Goal: Transaction & Acquisition: Purchase product/service

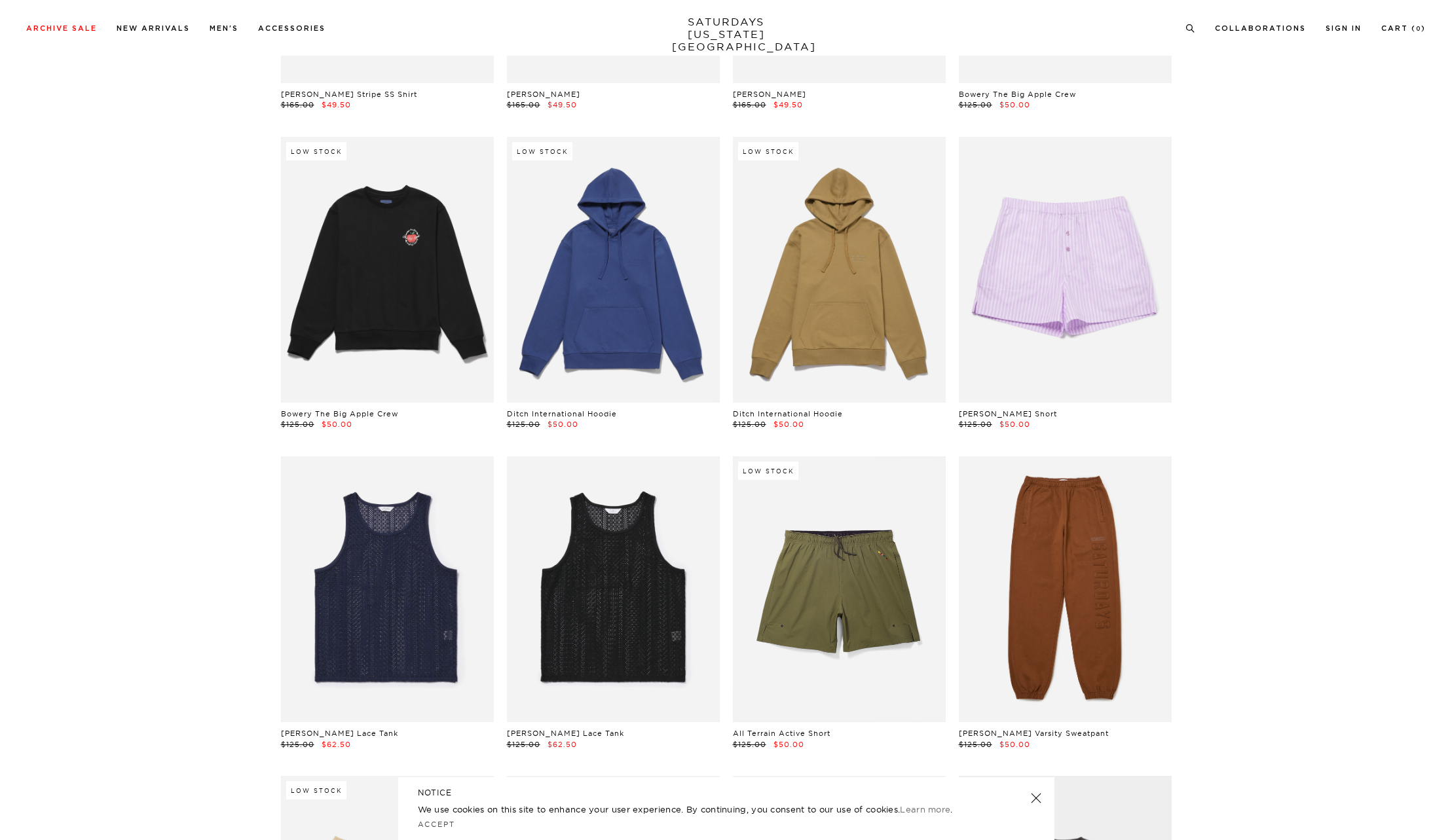
scroll to position [5808, 0]
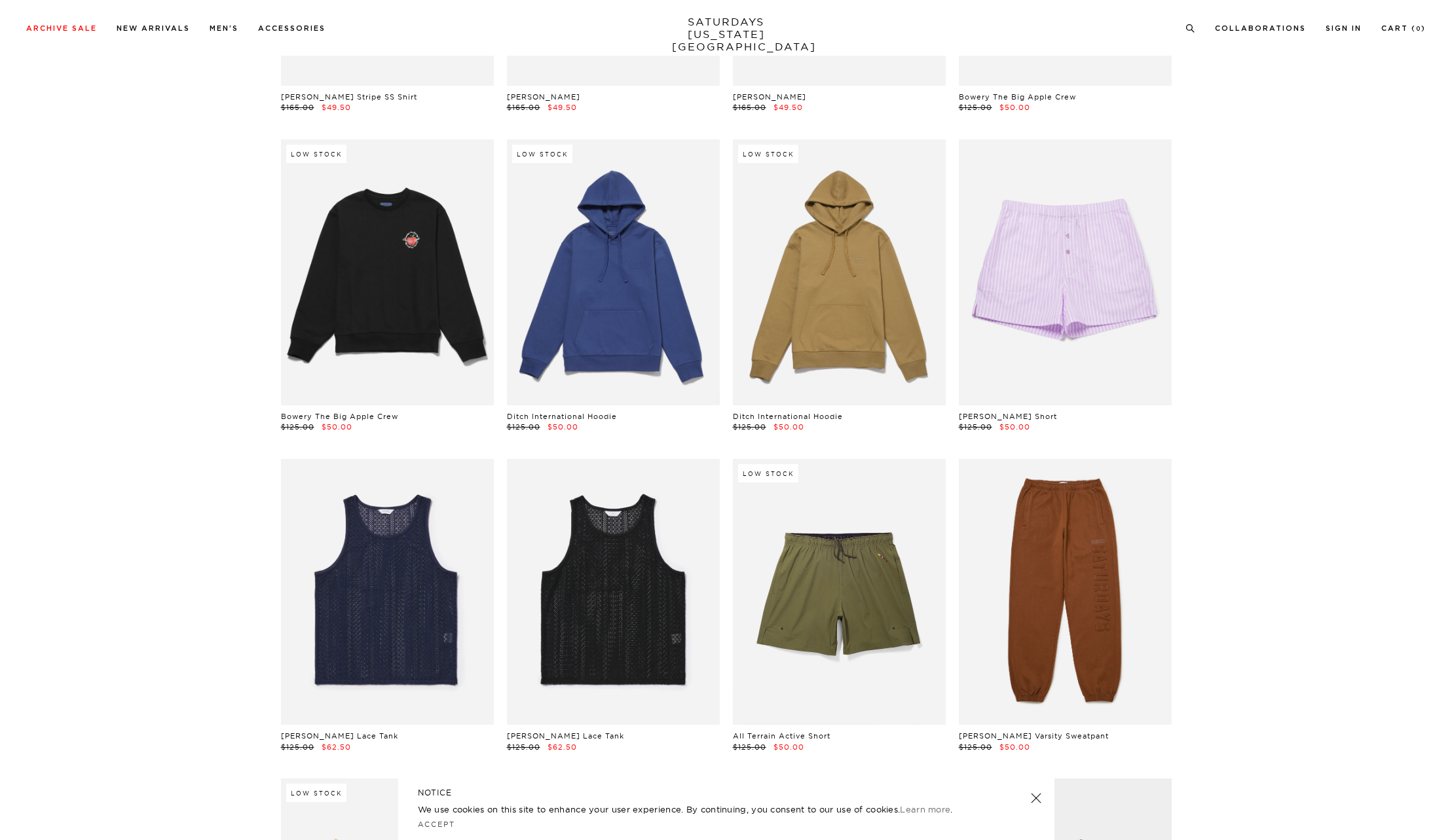
click at [1036, 797] on link at bounding box center [1036, 798] width 18 height 18
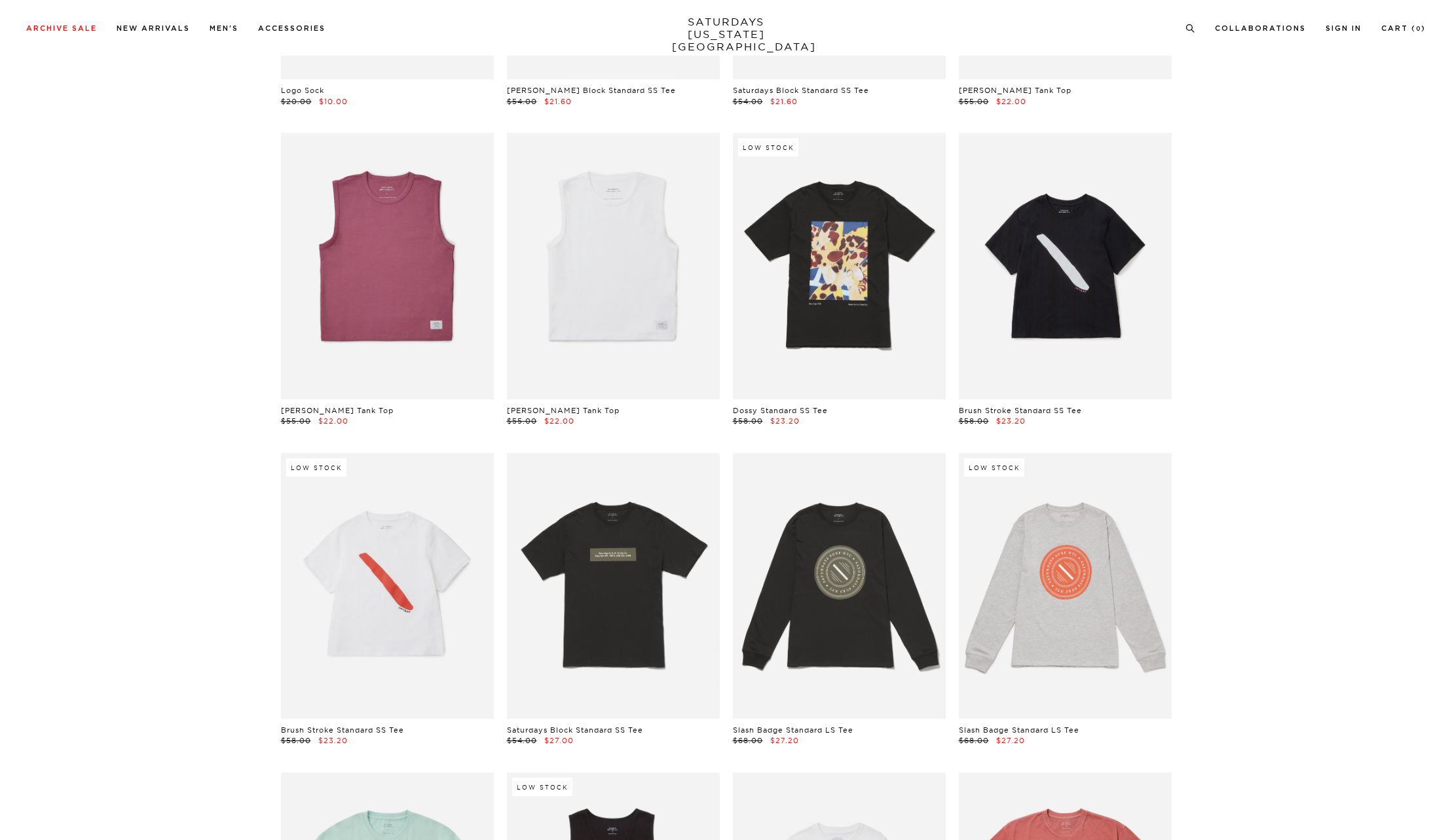
scroll to position [0, 0]
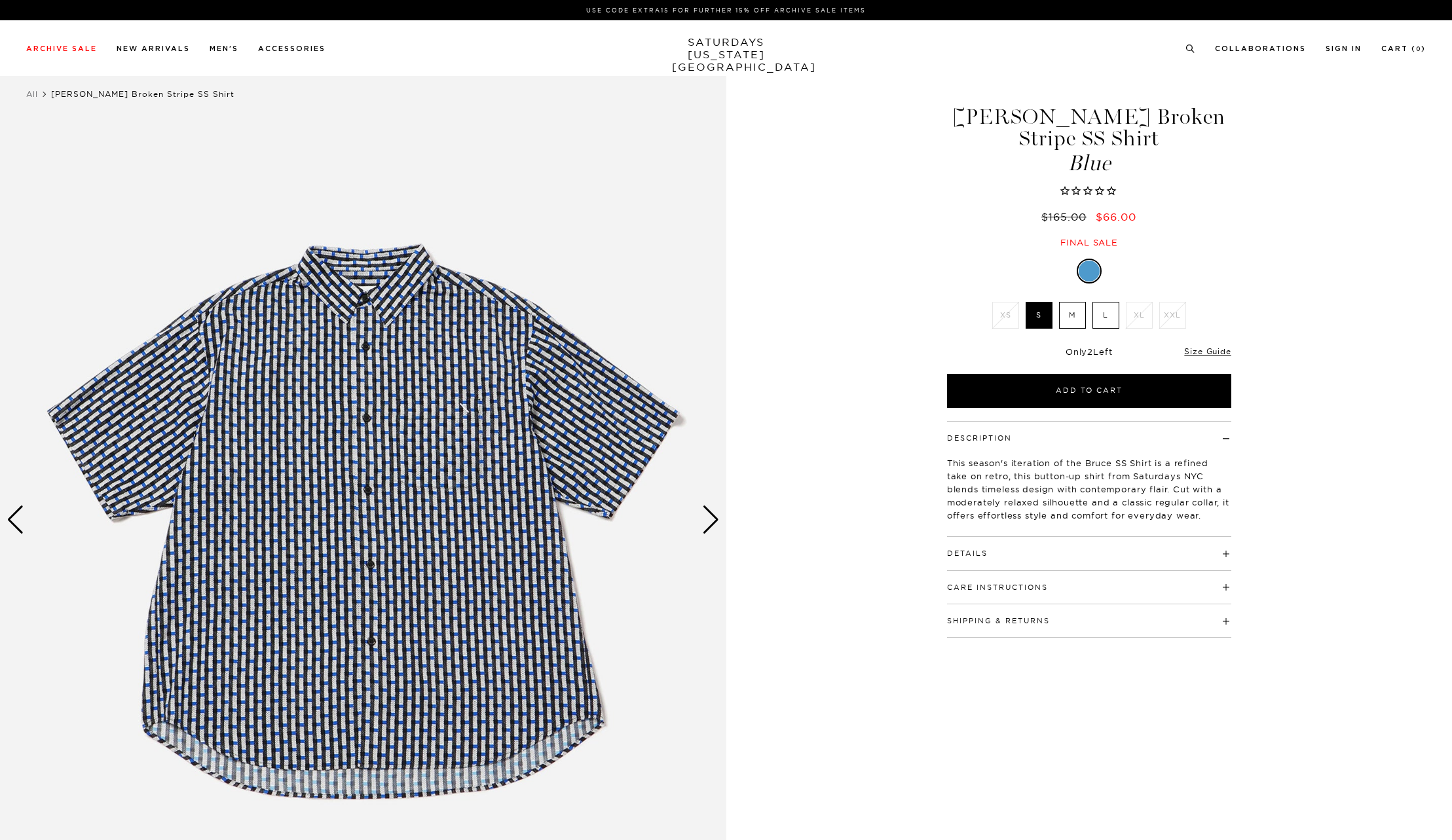
click at [708, 542] on img at bounding box center [363, 519] width 727 height 908
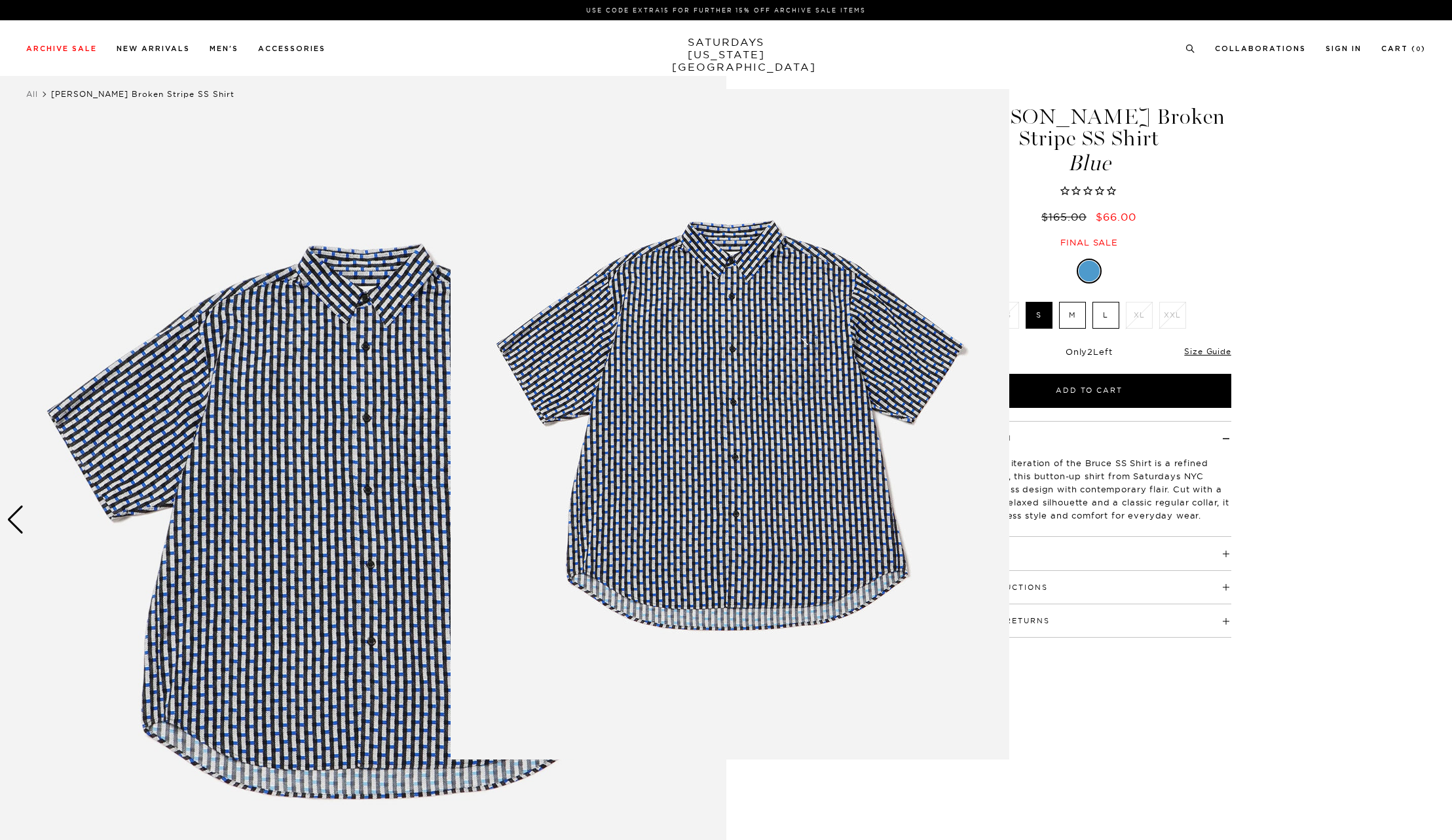
click at [1129, 552] on figure at bounding box center [726, 420] width 1452 height 840
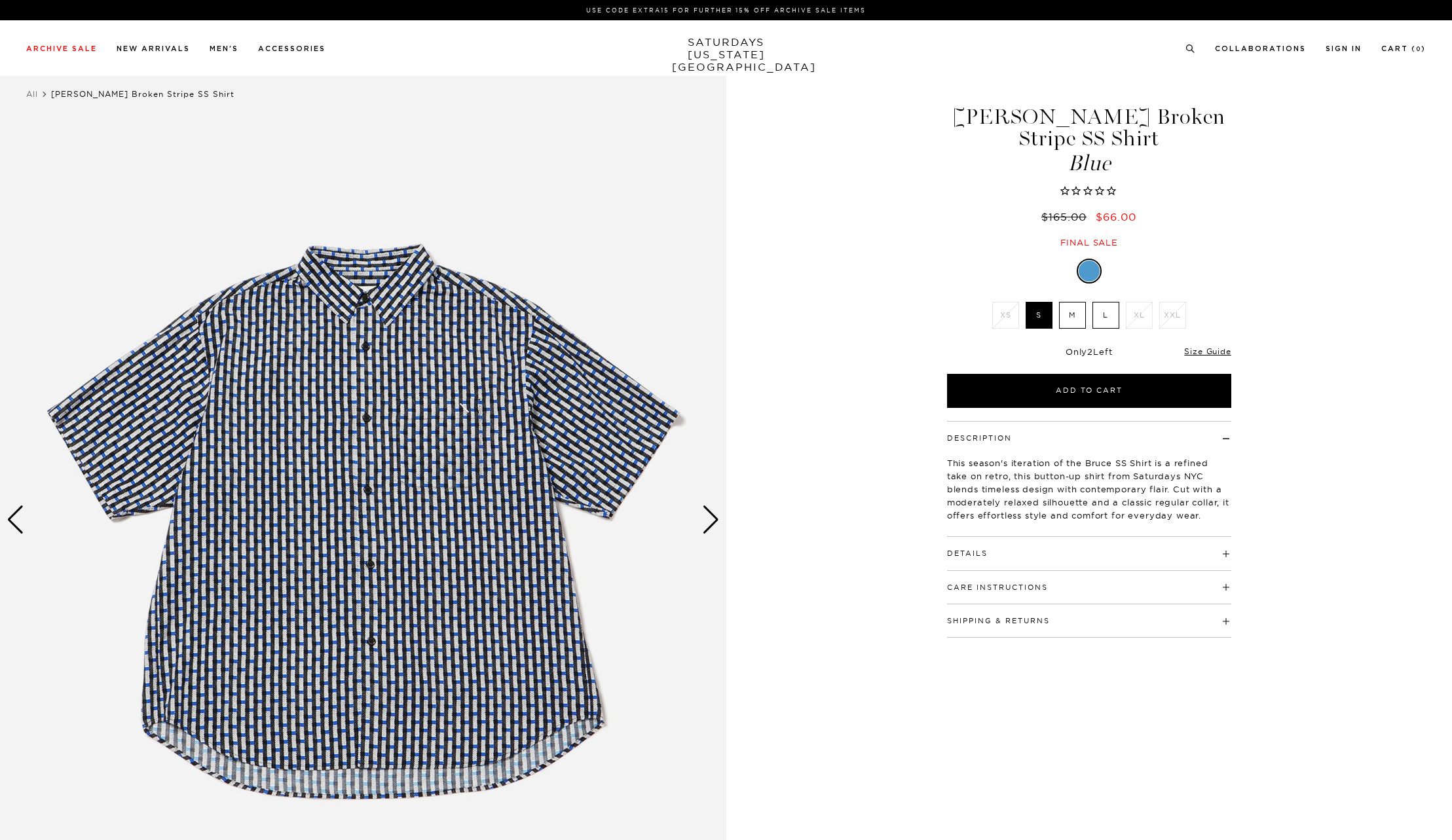
click at [706, 518] on div "Next slide" at bounding box center [711, 520] width 18 height 29
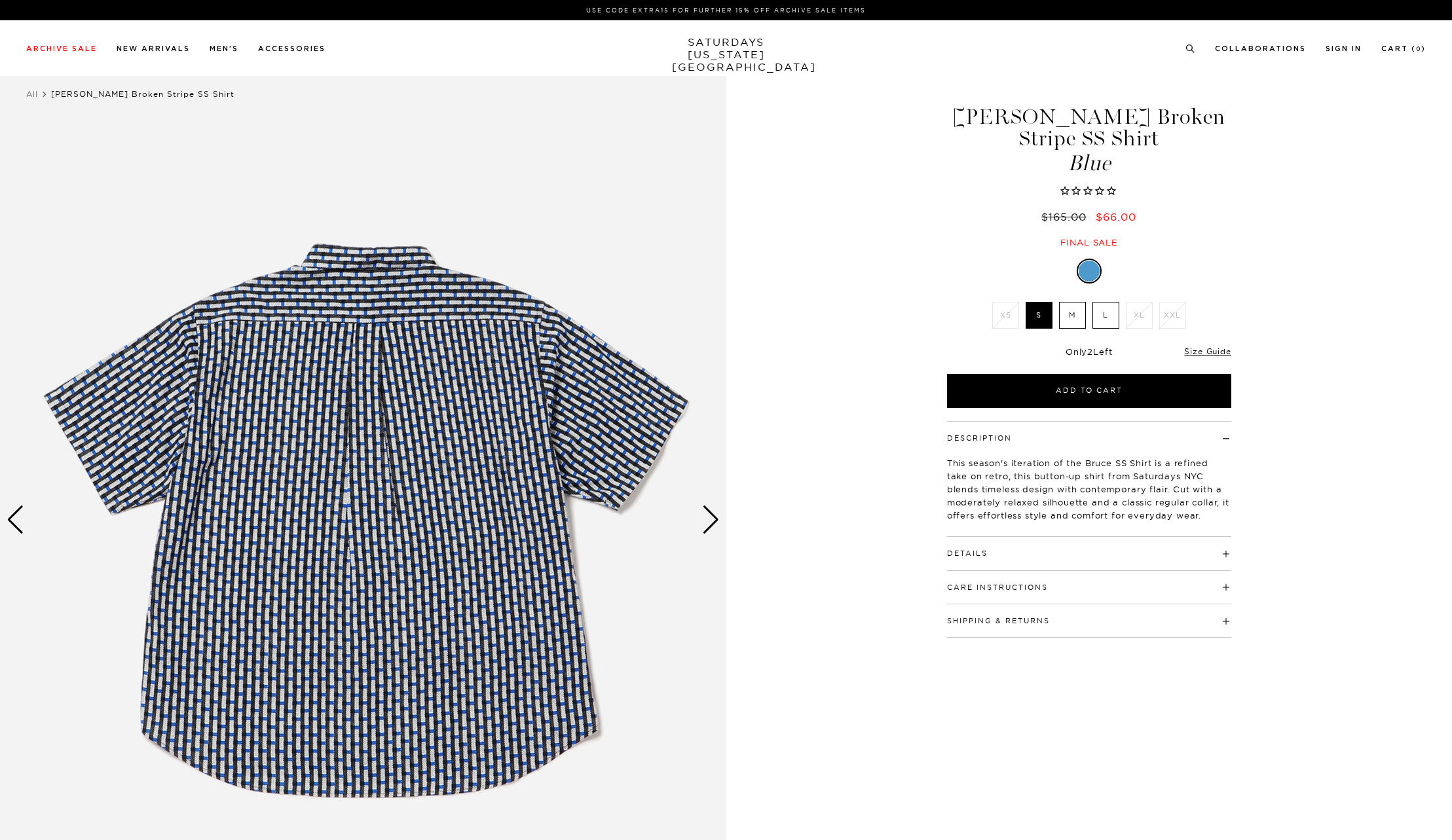
click at [713, 518] on div "Next slide" at bounding box center [711, 520] width 18 height 29
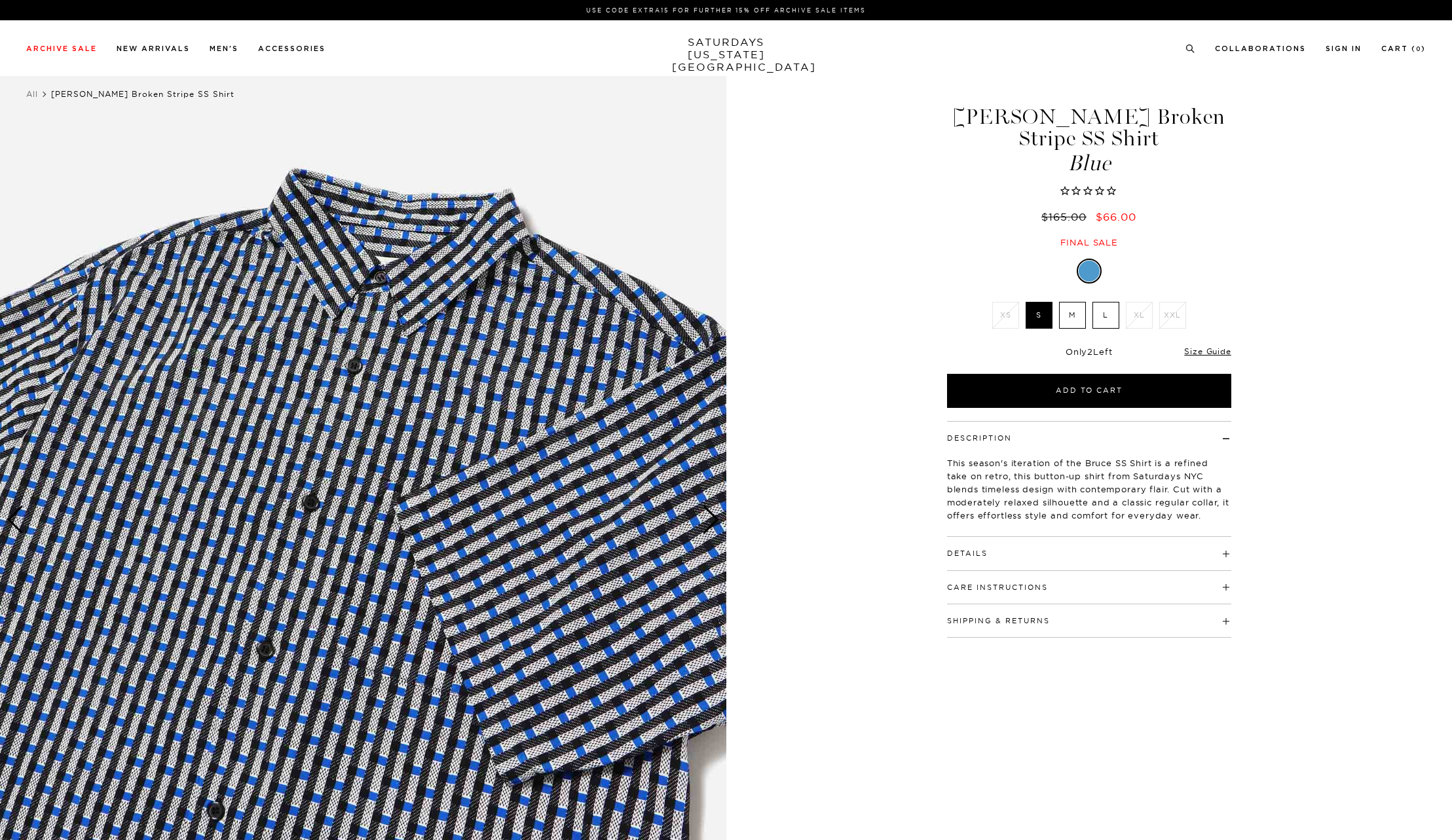
click at [713, 518] on div "Next slide" at bounding box center [711, 520] width 18 height 29
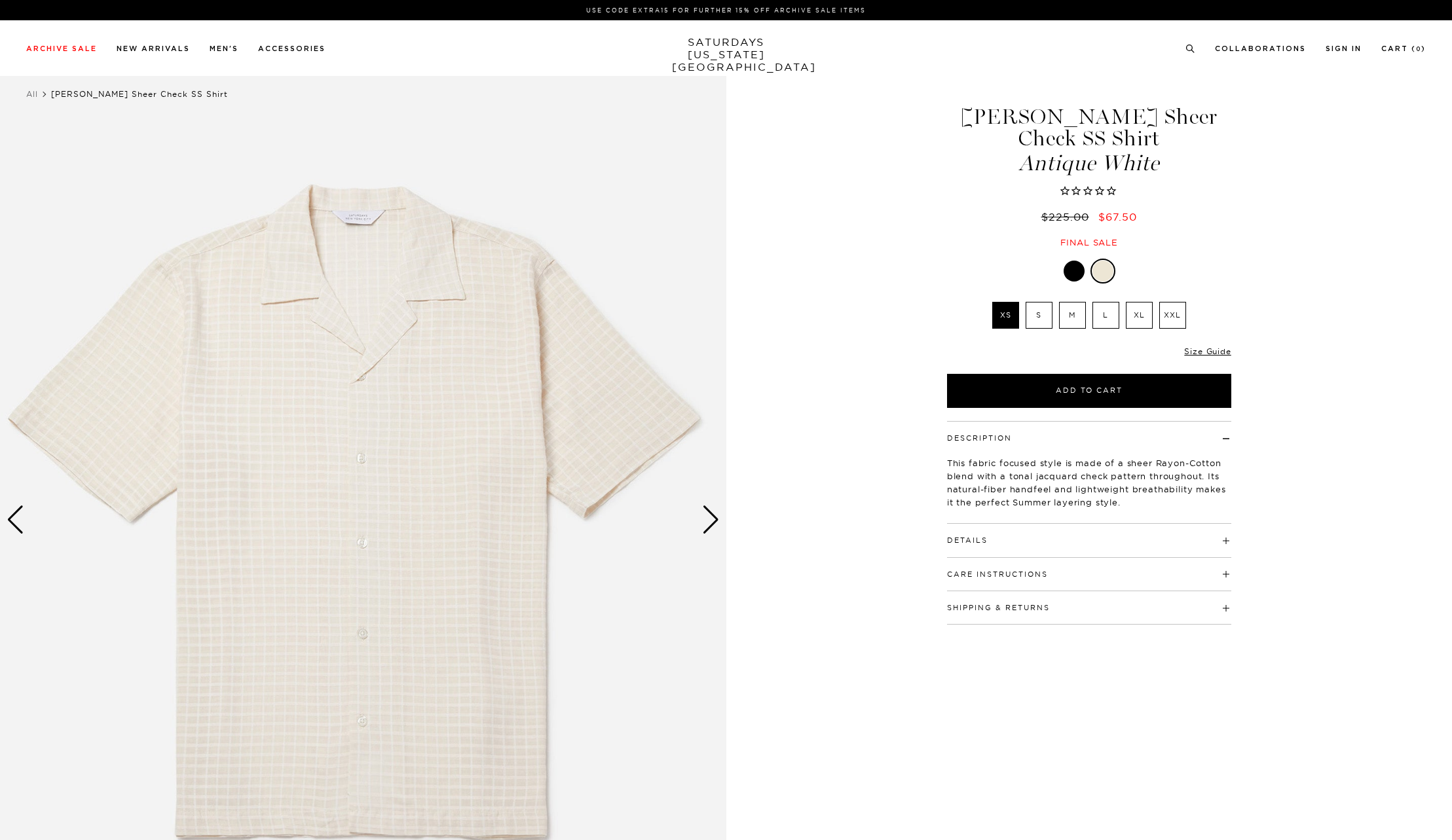
click at [705, 516] on div "Next slide" at bounding box center [711, 520] width 18 height 29
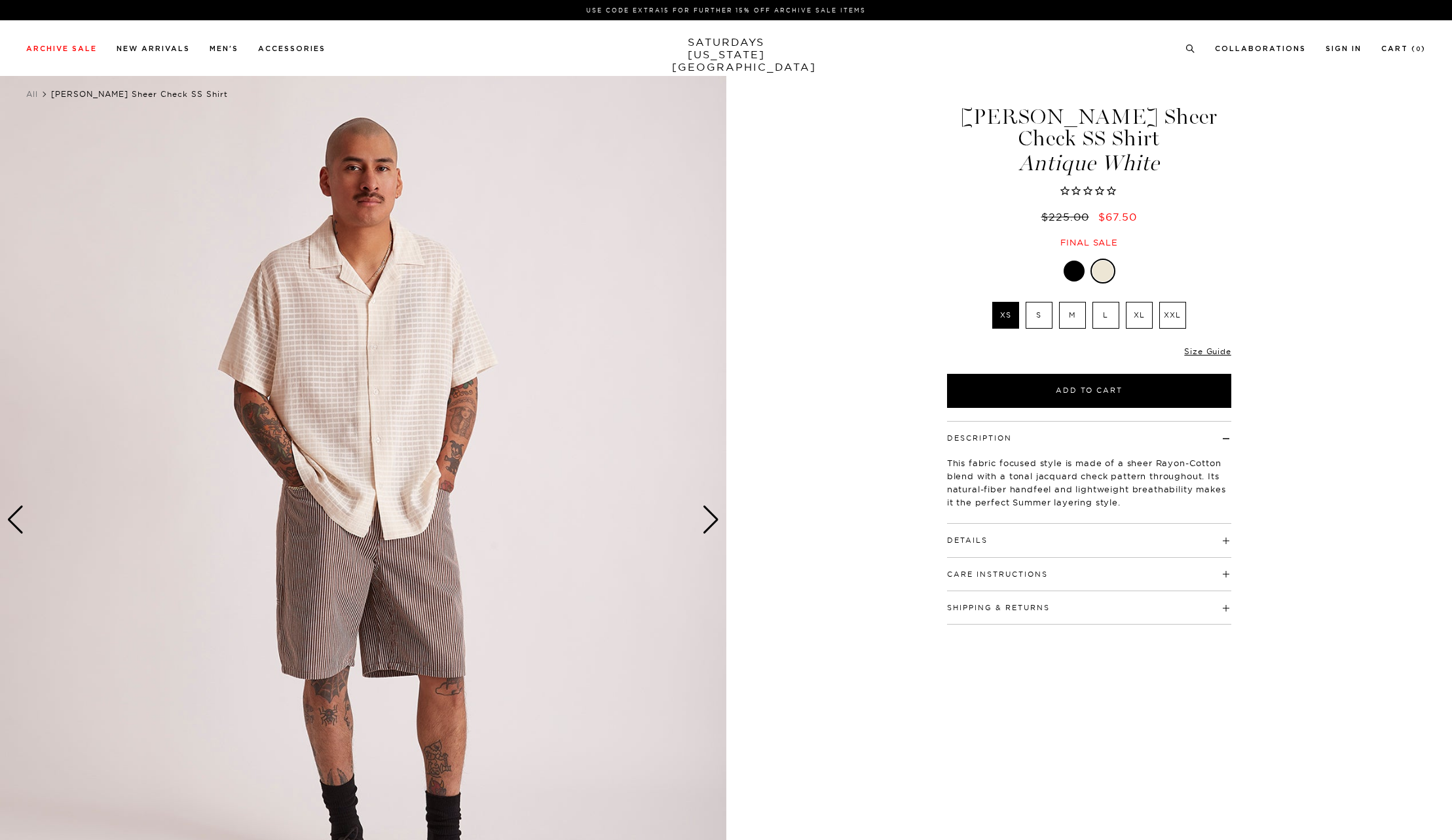
click at [1070, 261] on div at bounding box center [1074, 271] width 21 height 21
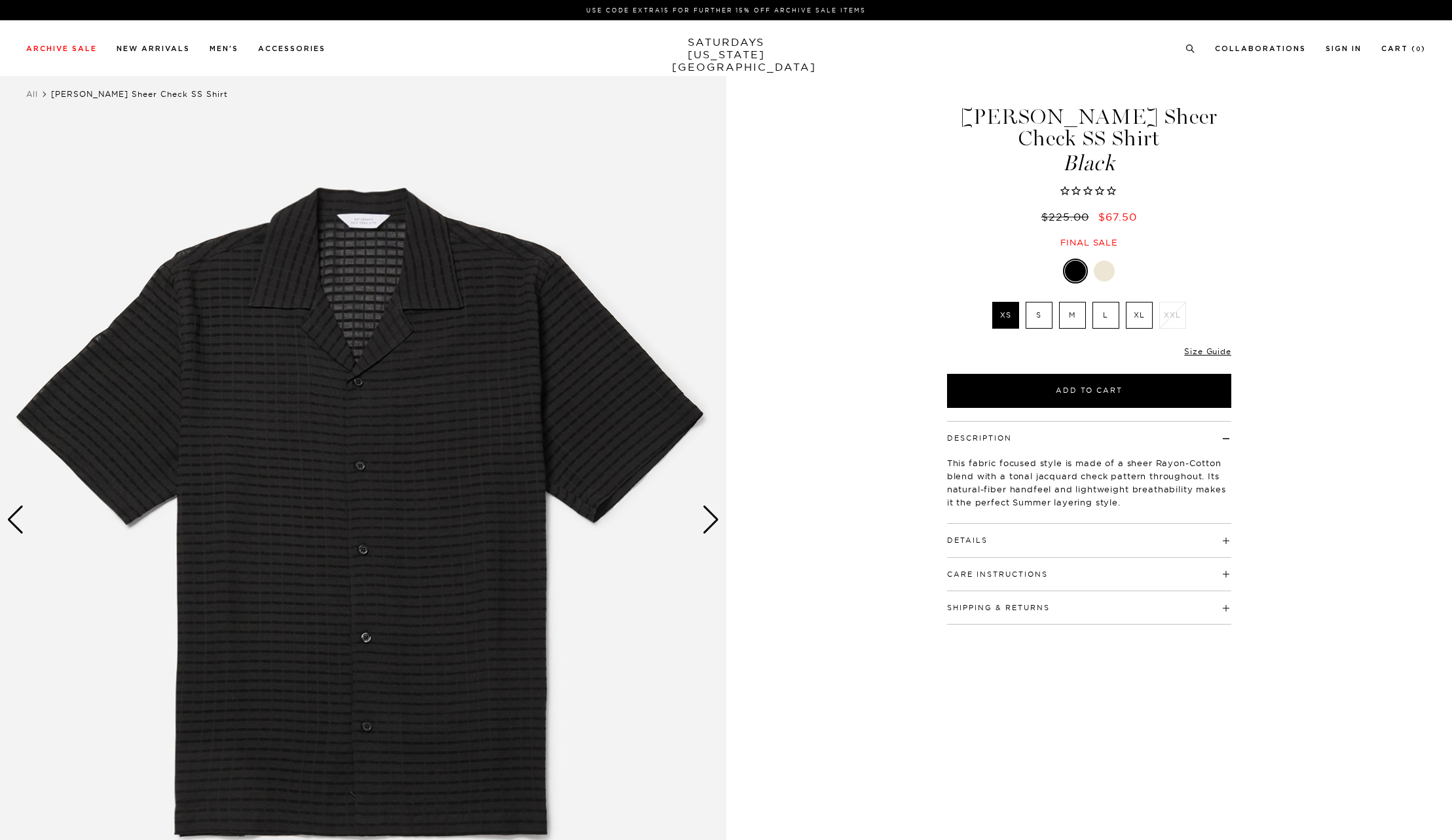
click at [712, 520] on div "Next slide" at bounding box center [711, 520] width 18 height 29
